Goal: Book appointment/travel/reservation

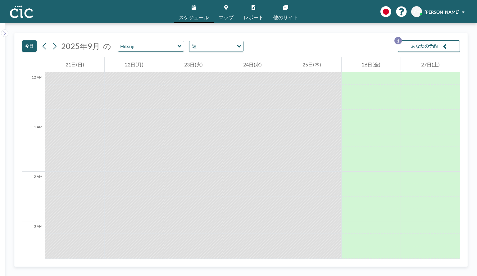
scroll to position [708, 0]
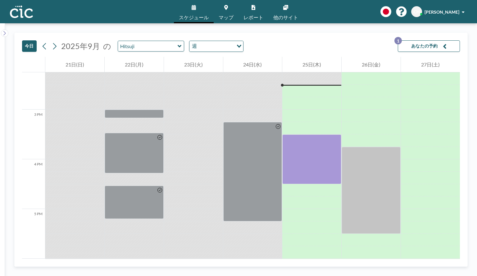
click at [227, 18] on span "マップ" at bounding box center [226, 17] width 15 height 5
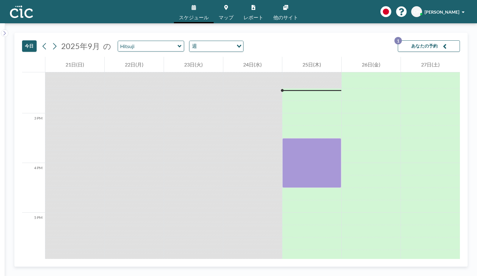
scroll to position [708, 0]
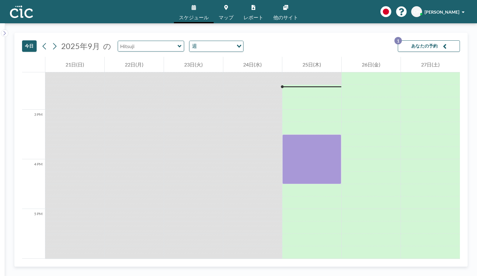
click at [168, 46] on input "text" at bounding box center [148, 46] width 60 height 10
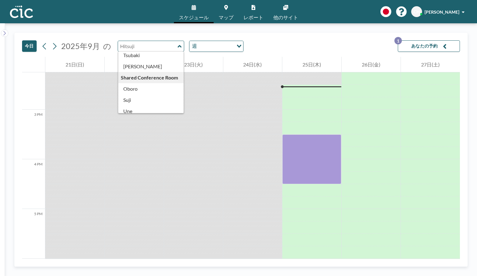
scroll to position [344, 0]
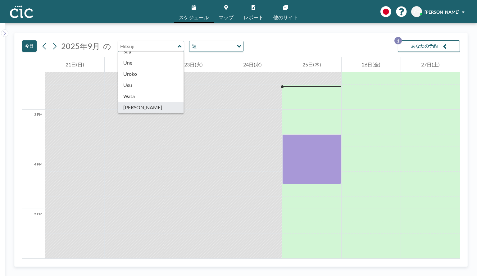
type input "Yuki"
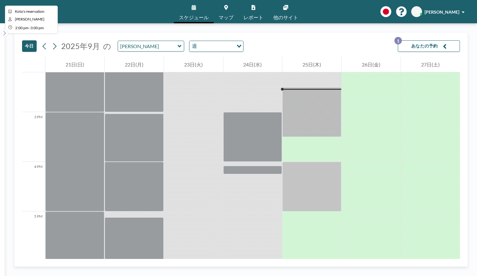
scroll to position [708, 0]
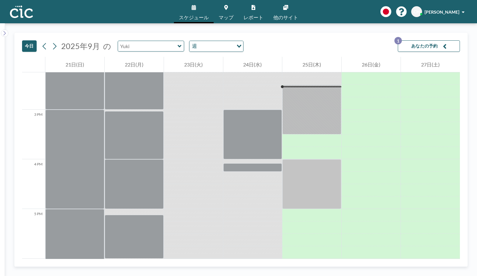
click at [148, 47] on input "text" at bounding box center [148, 46] width 60 height 10
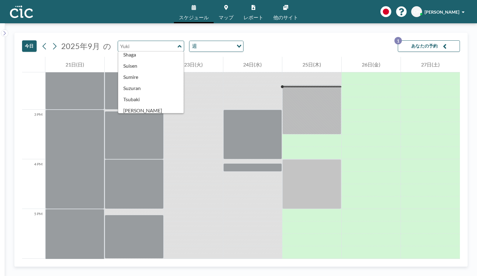
scroll to position [344, 0]
type input "Wata"
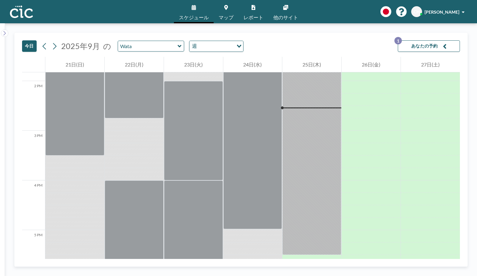
scroll to position [708, 0]
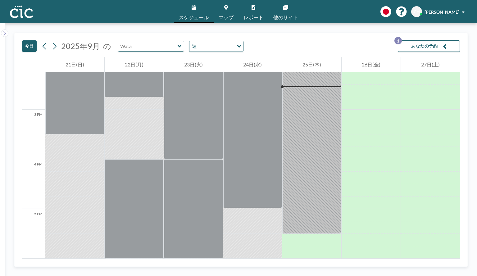
click at [142, 50] on input "text" at bounding box center [148, 46] width 60 height 10
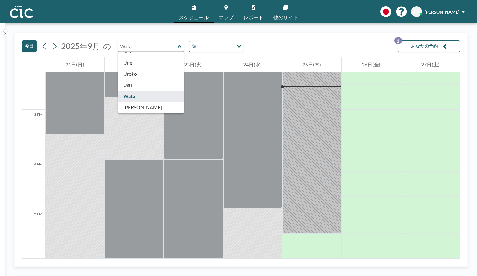
scroll to position [344, 0]
type input "Usu"
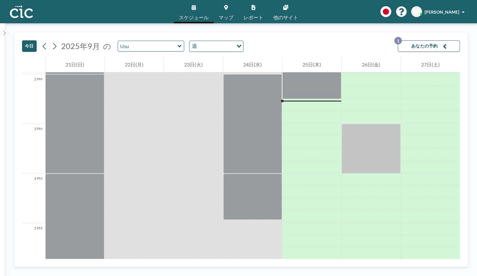
scroll to position [708, 0]
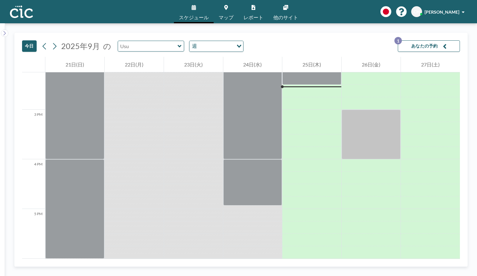
click at [143, 50] on input "text" at bounding box center [148, 46] width 60 height 10
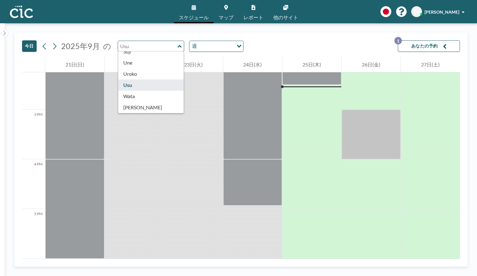
scroll to position [344, 0]
type input "Uroko"
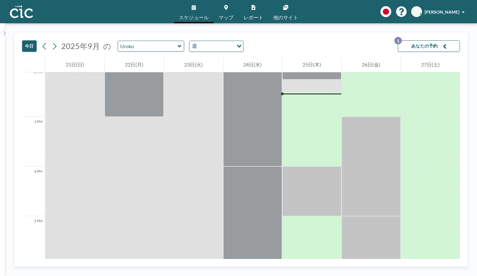
scroll to position [708, 0]
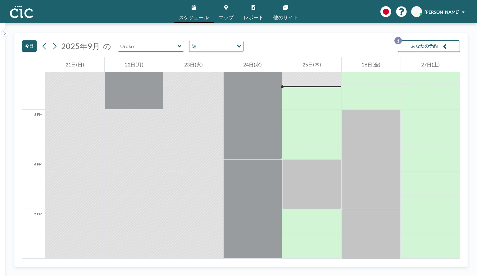
click at [149, 50] on input "text" at bounding box center [148, 46] width 60 height 10
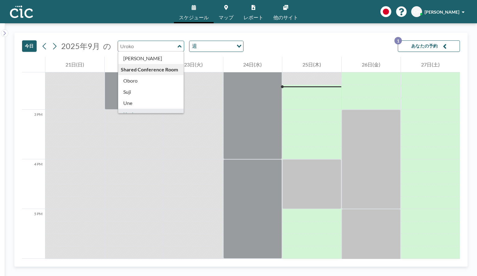
scroll to position [344, 0]
type input "Une"
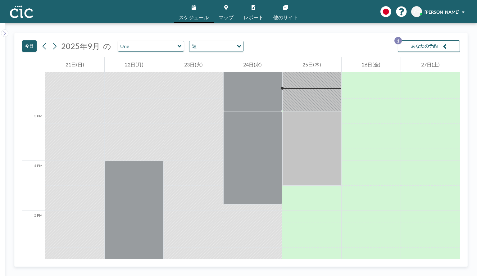
scroll to position [708, 0]
click at [149, 48] on input "text" at bounding box center [148, 46] width 60 height 10
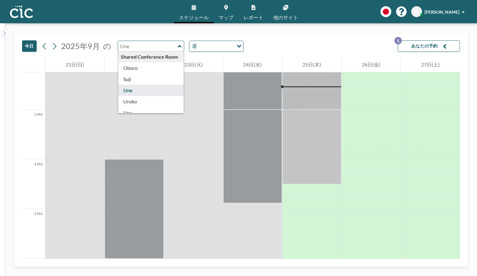
scroll to position [313, 0]
type input "Suji"
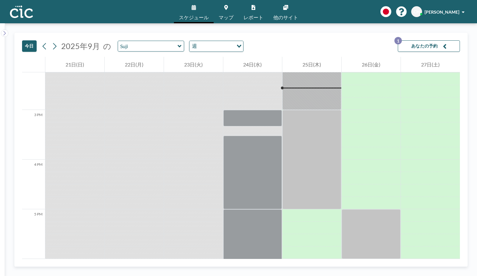
scroll to position [708, 0]
click at [158, 47] on input "text" at bounding box center [148, 46] width 60 height 10
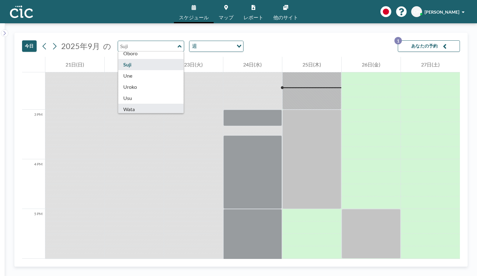
scroll to position [313, 0]
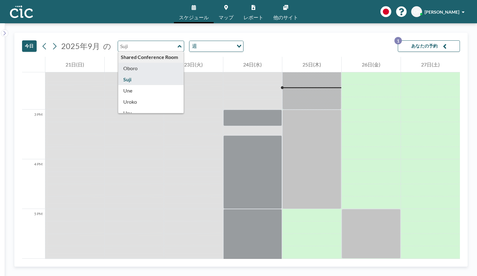
type input "Oboro"
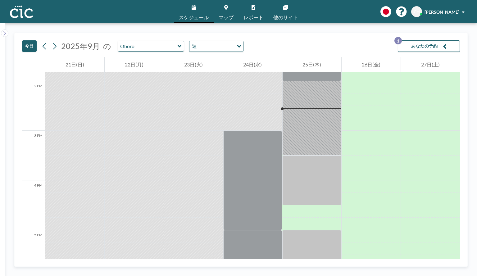
scroll to position [708, 0]
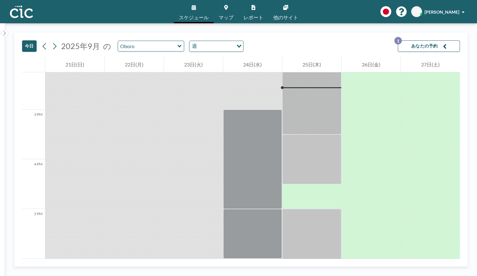
click at [151, 54] on div "今日 2025年9月 の Oboro 週 Loading... あなたの予約 1" at bounding box center [241, 45] width 438 height 24
click at [150, 49] on input "text" at bounding box center [148, 46] width 60 height 10
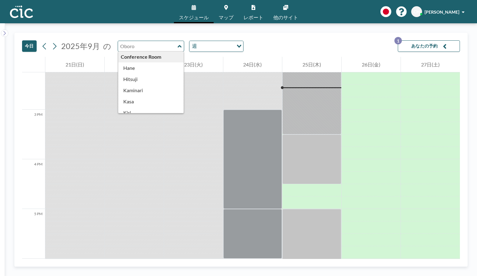
scroll to position [0, 0]
type input "Hitsuji"
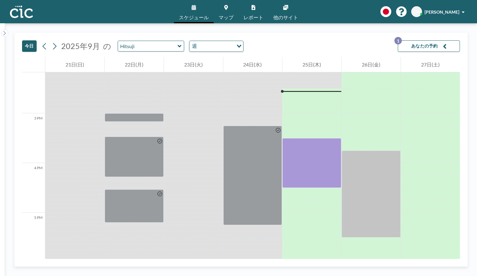
scroll to position [708, 0]
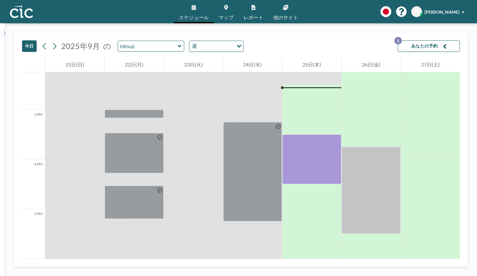
click at [227, 17] on span "マップ" at bounding box center [226, 17] width 15 height 5
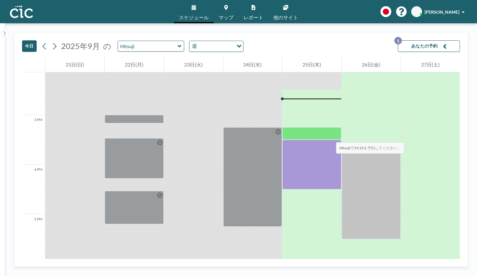
scroll to position [708, 0]
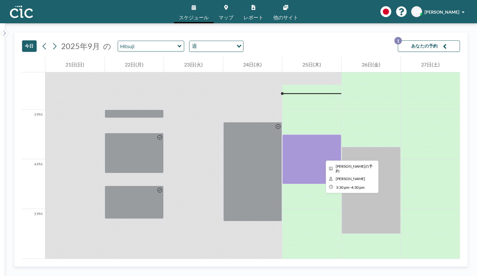
click at [321, 155] on div at bounding box center [311, 159] width 59 height 50
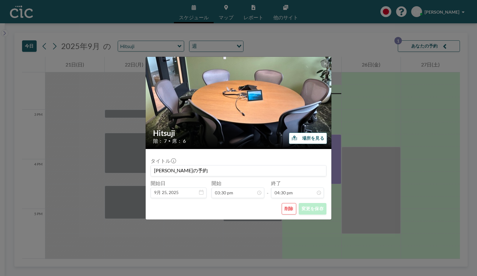
scroll to position [33, 0]
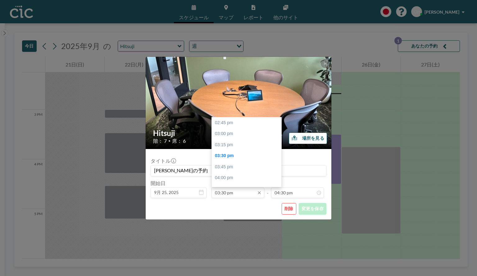
click at [240, 190] on input "03:30 pm" at bounding box center [237, 192] width 53 height 11
click at [244, 137] on div "03:45 pm" at bounding box center [248, 133] width 73 height 11
type input "03:45 pm"
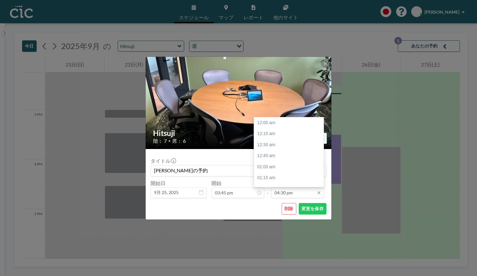
scroll to position [729, 0]
click at [290, 133] on div "04:45 pm" at bounding box center [290, 133] width 73 height 11
type input "04:45 pm"
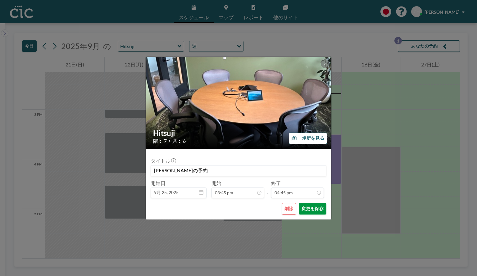
click at [308, 211] on button "変更を保存" at bounding box center [313, 208] width 28 height 11
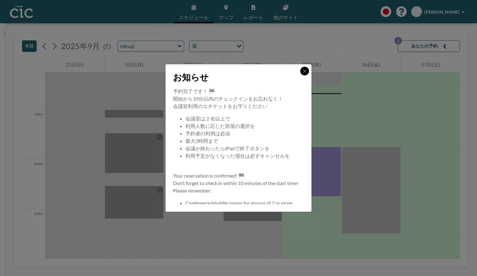
click at [305, 72] on icon at bounding box center [305, 71] width 4 height 4
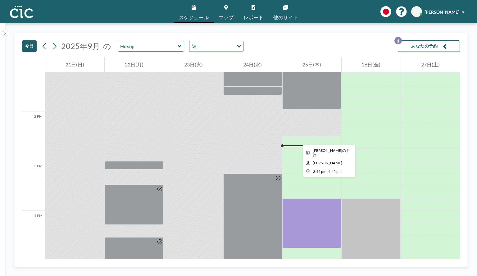
scroll to position [605, 0]
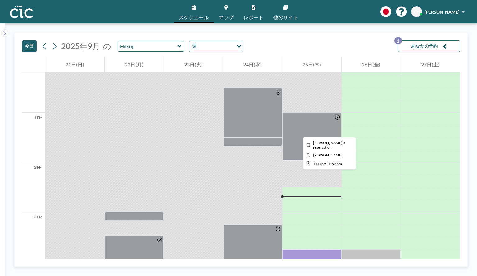
click at [298, 131] on div at bounding box center [311, 136] width 59 height 47
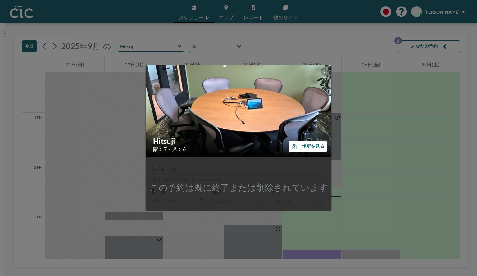
click at [320, 73] on img at bounding box center [239, 111] width 186 height 140
click at [327, 73] on button at bounding box center [325, 71] width 9 height 9
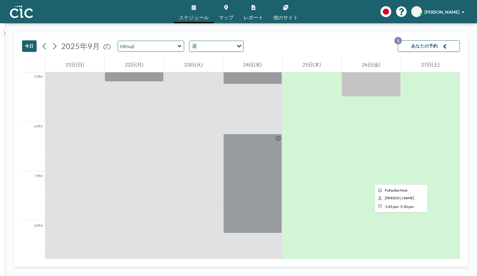
scroll to position [854, 0]
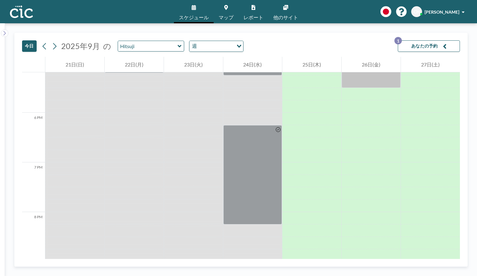
click at [430, 46] on button "あなたの予約 1" at bounding box center [429, 45] width 62 height 11
